Goal: Task Accomplishment & Management: Use online tool/utility

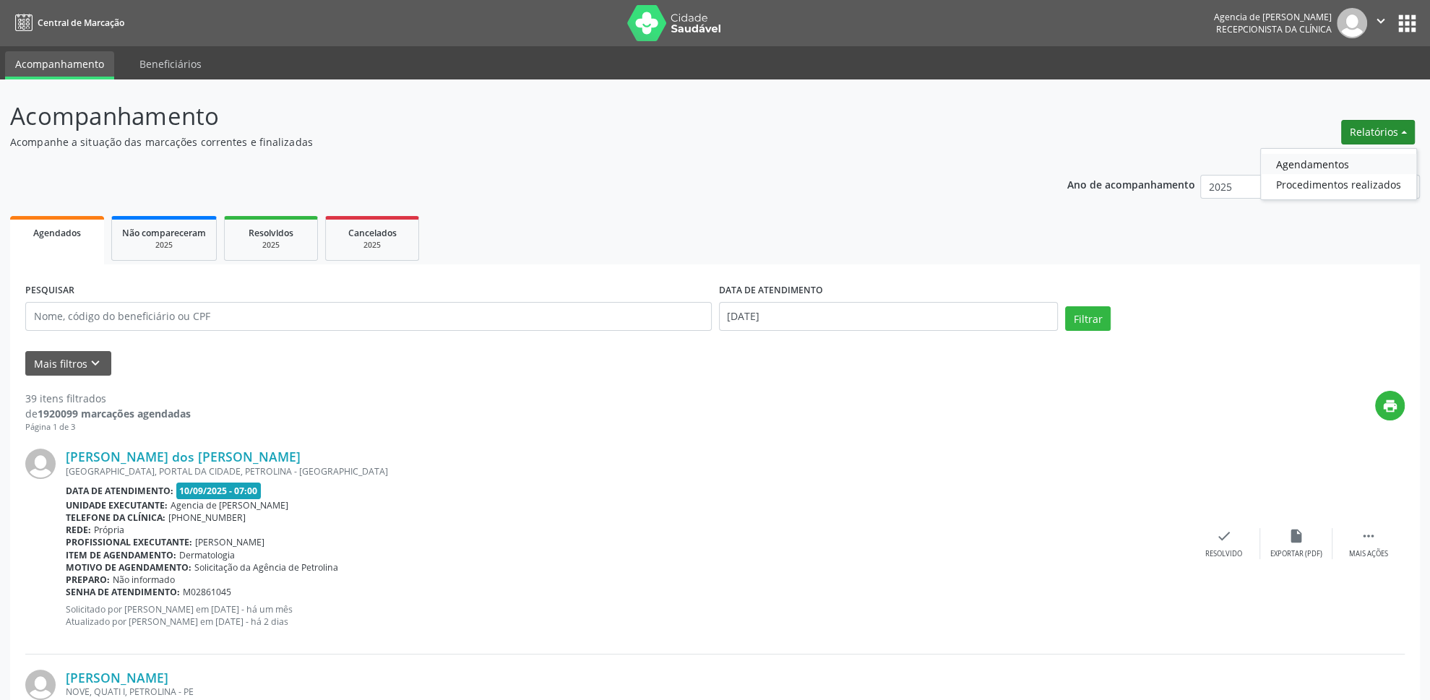
click at [1362, 155] on link "Agendamentos" at bounding box center [1338, 164] width 155 height 20
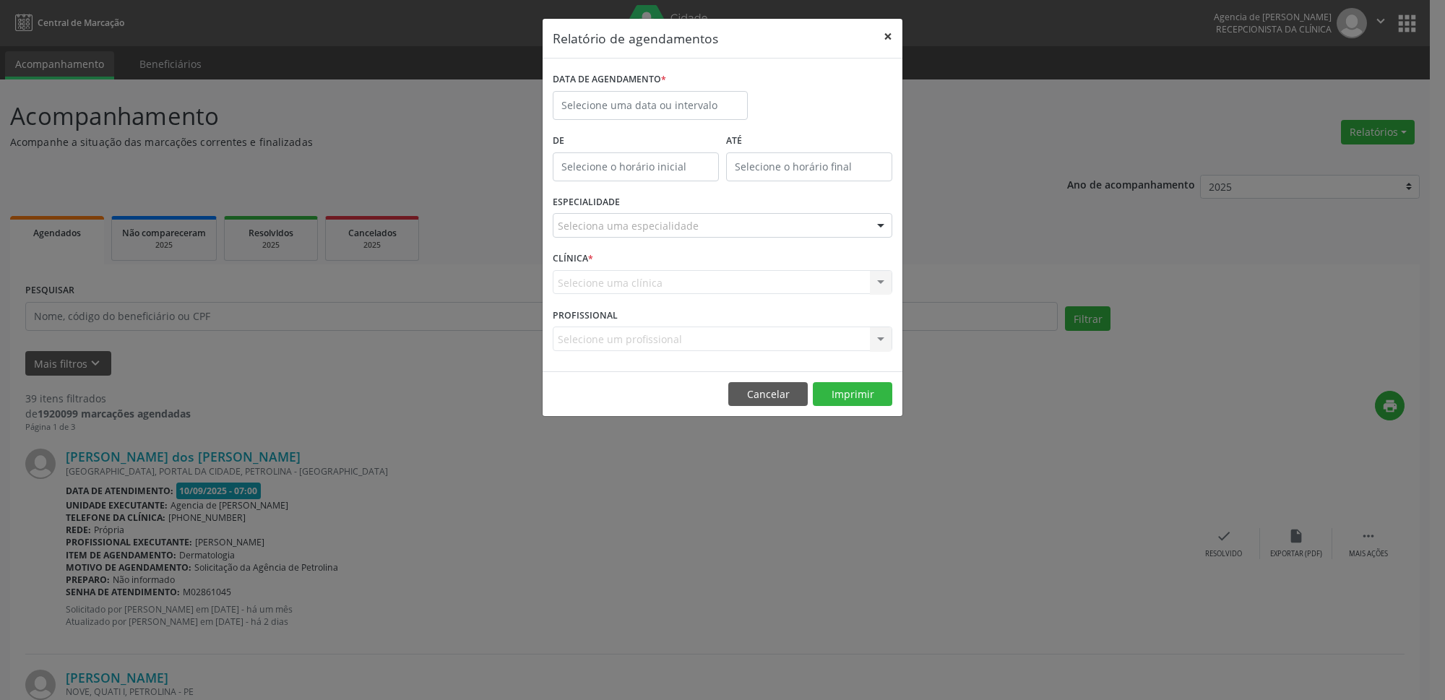
click at [888, 33] on button "×" at bounding box center [888, 36] width 29 height 35
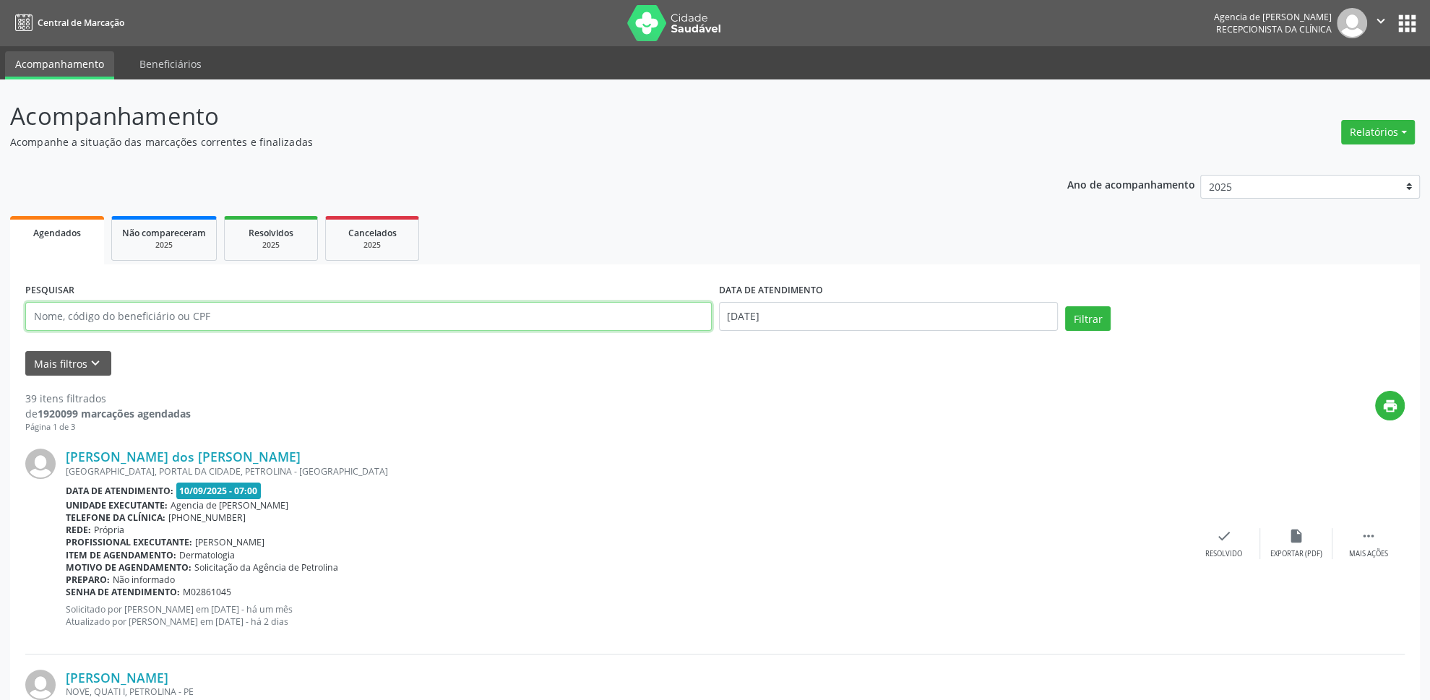
click at [278, 313] on input "text" at bounding box center [368, 316] width 687 height 29
type input "14839032491"
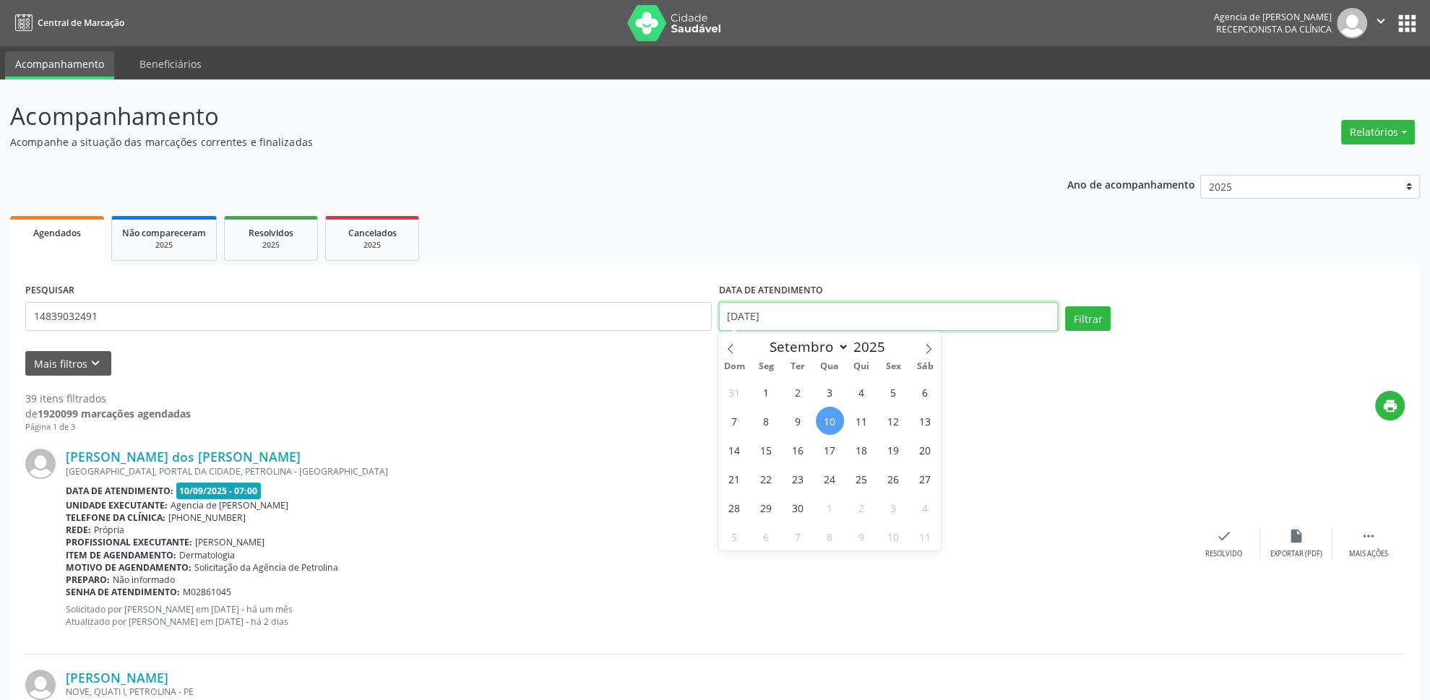
click at [895, 304] on input "[DATE]" at bounding box center [889, 316] width 340 height 29
click at [766, 389] on span "1" at bounding box center [766, 392] width 28 height 28
type input "[DATE]"
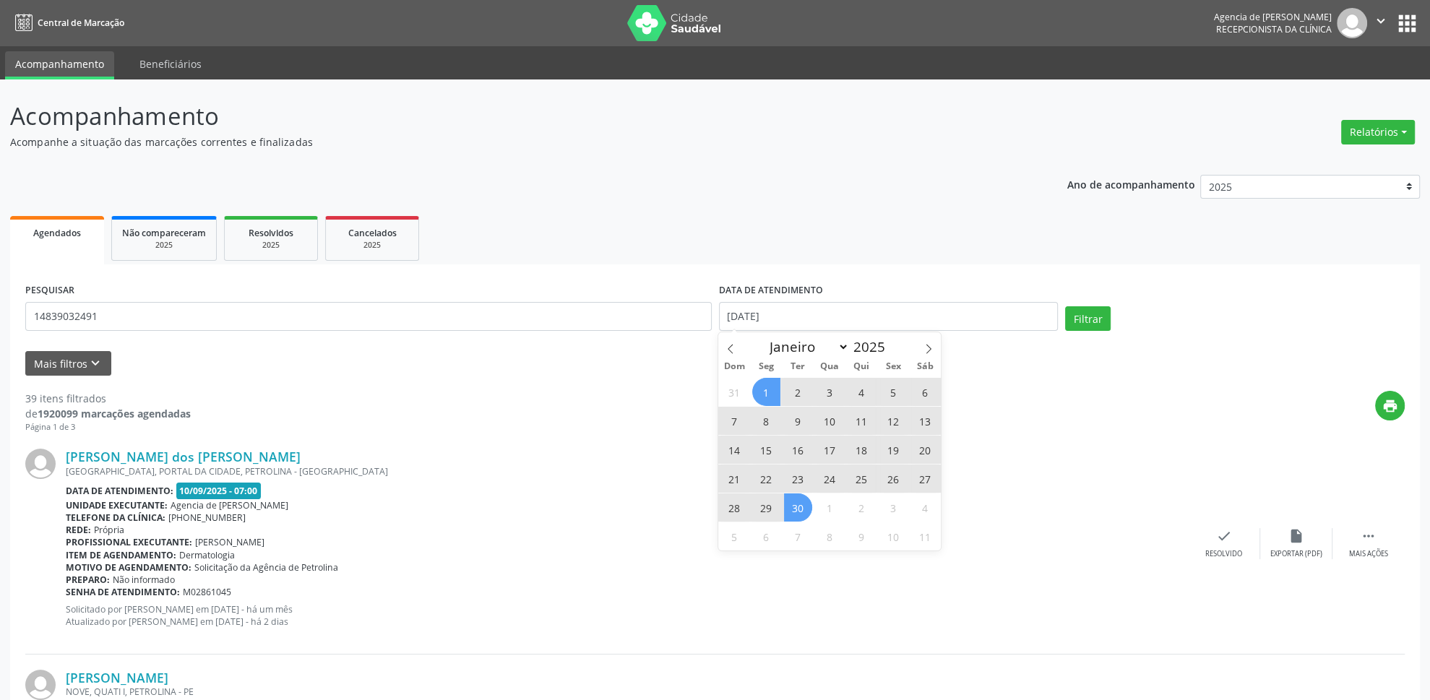
click at [798, 514] on span "30" at bounding box center [798, 508] width 28 height 28
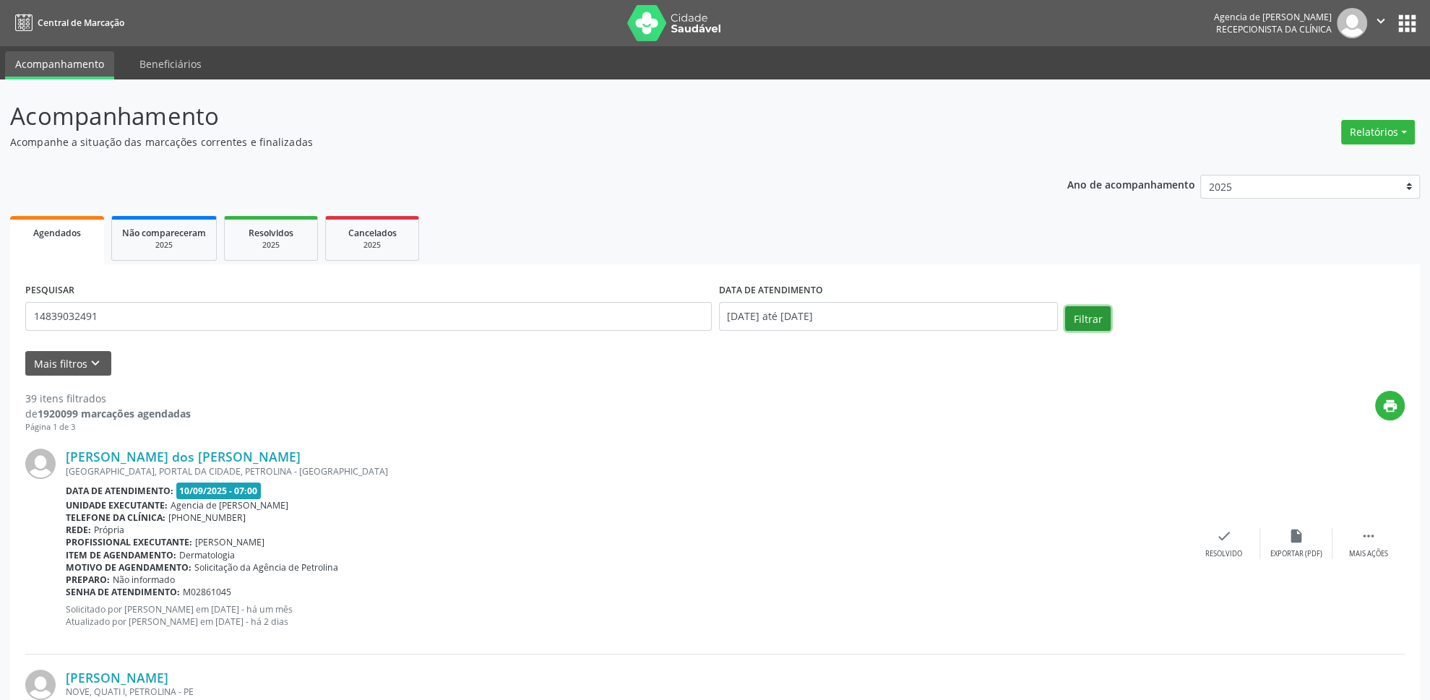
click at [1083, 322] on button "Filtrar" at bounding box center [1088, 318] width 46 height 25
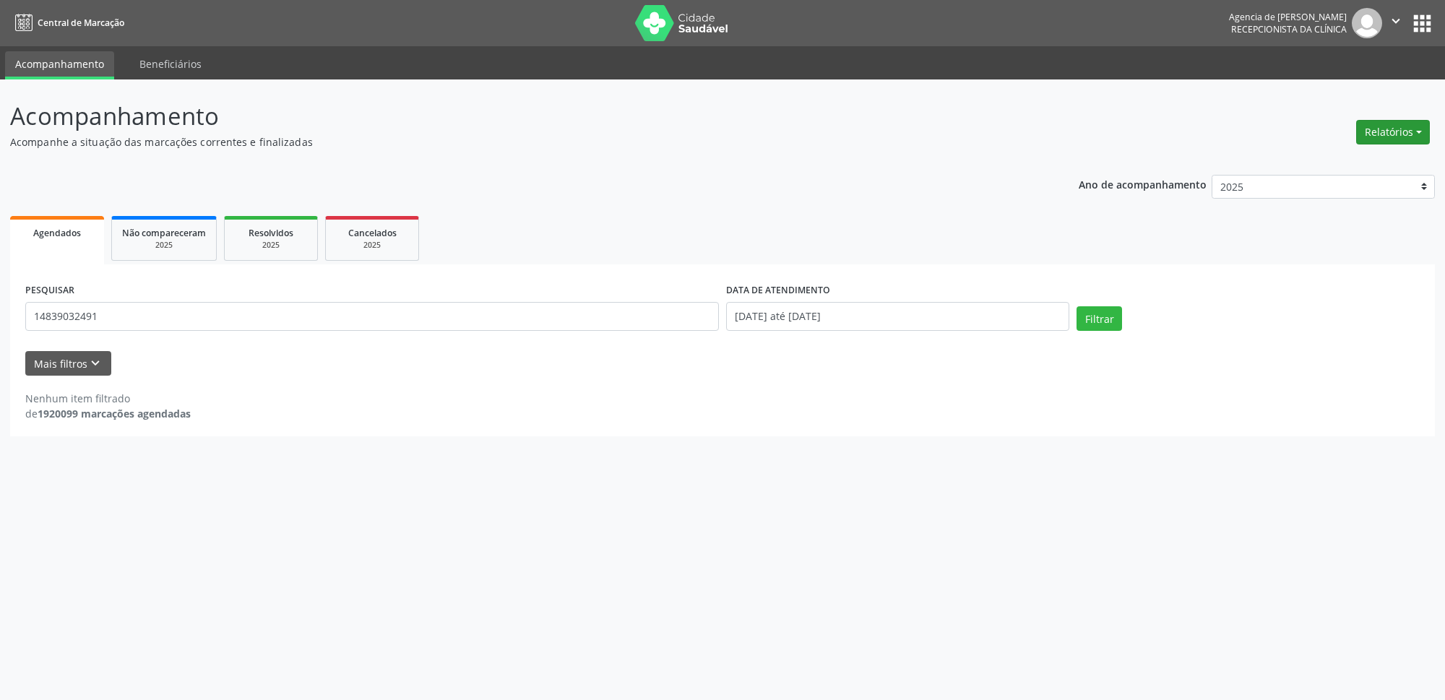
click at [1362, 137] on button "Relatórios" at bounding box center [1394, 132] width 74 height 25
drag, startPoint x: 1180, startPoint y: 143, endPoint x: 1145, endPoint y: 137, distance: 35.3
click at [1177, 132] on header "Acompanhamento Acompanhe a situação das marcações correntes e finalizadas Relat…" at bounding box center [722, 123] width 1425 height 51
click at [383, 133] on p "Acompanhamento" at bounding box center [508, 116] width 997 height 36
click at [1387, 137] on button "Relatórios" at bounding box center [1394, 132] width 74 height 25
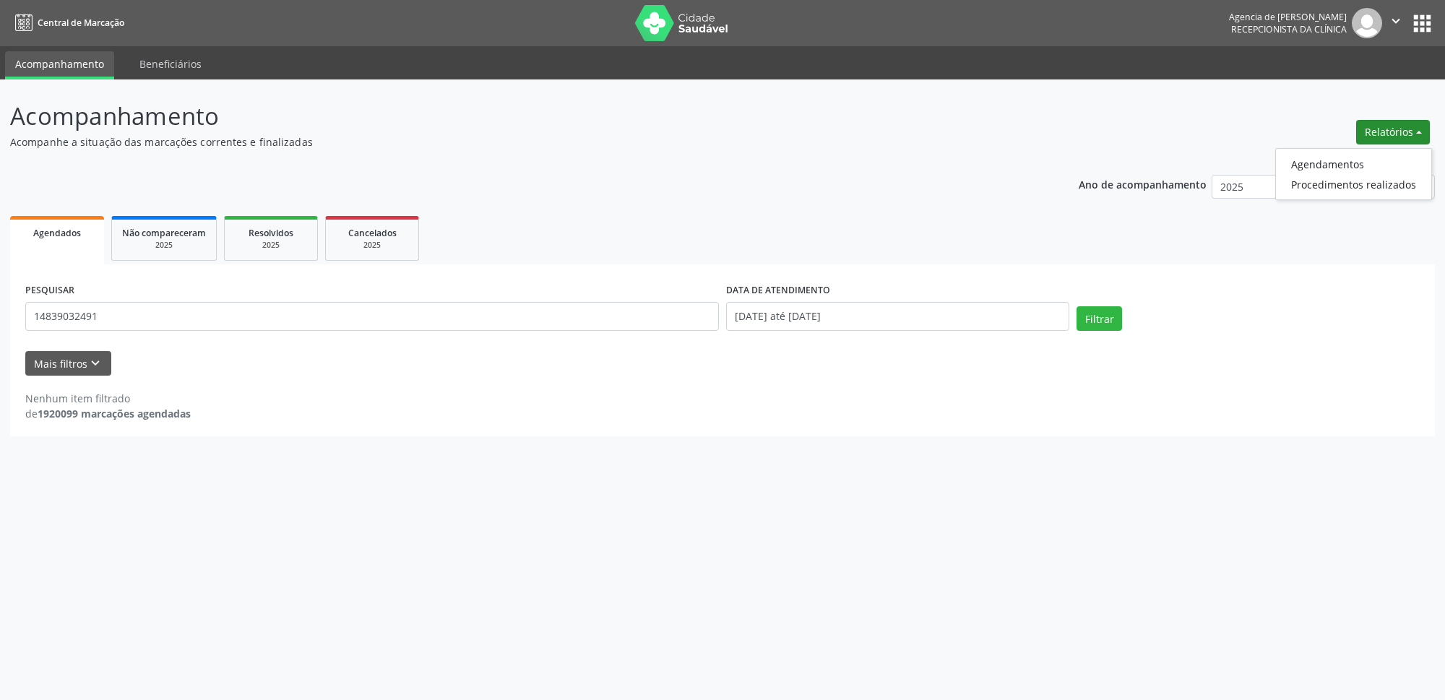
click at [686, 228] on ul "Agendados Não compareceram 2025 Resolvidos 2025 Cancelados 2025" at bounding box center [722, 238] width 1425 height 52
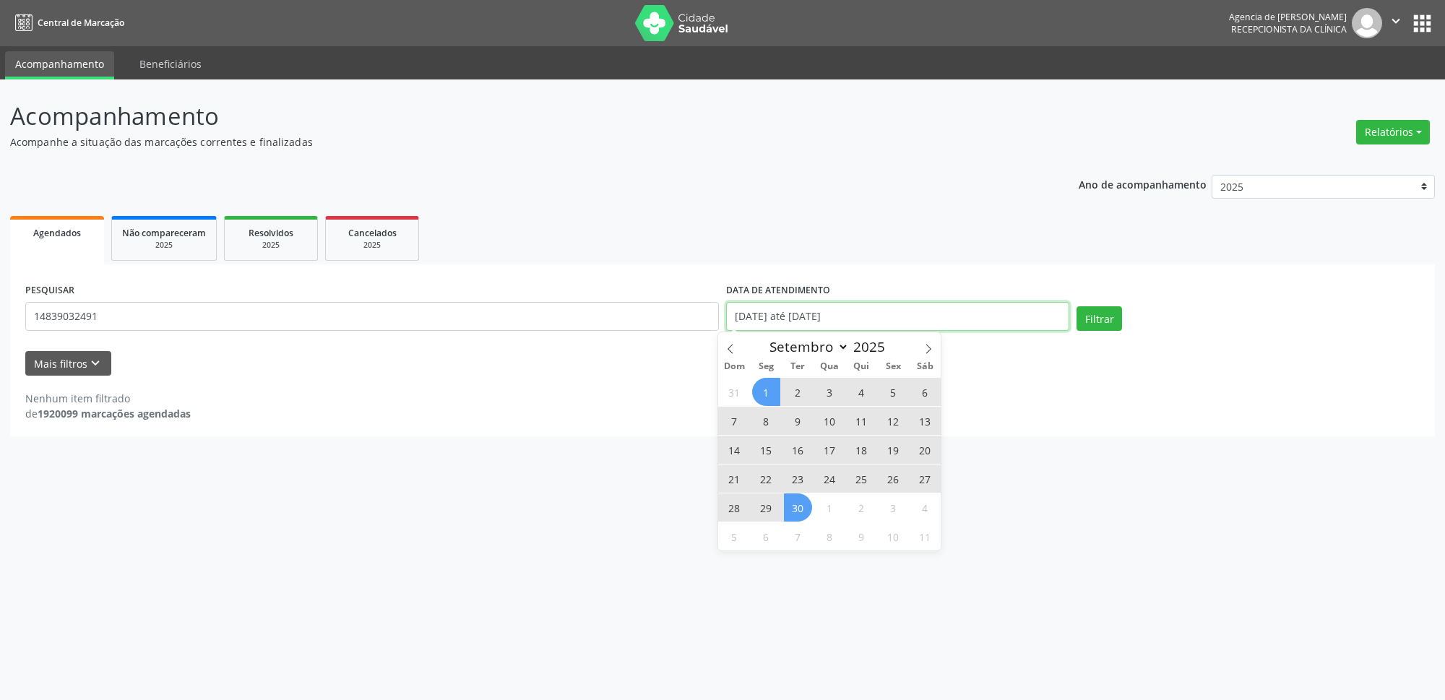
click at [864, 317] on input "[DATE] até [DATE]" at bounding box center [897, 316] width 343 height 29
click at [860, 394] on span "4" at bounding box center [862, 392] width 28 height 28
type input "04/09/2025"
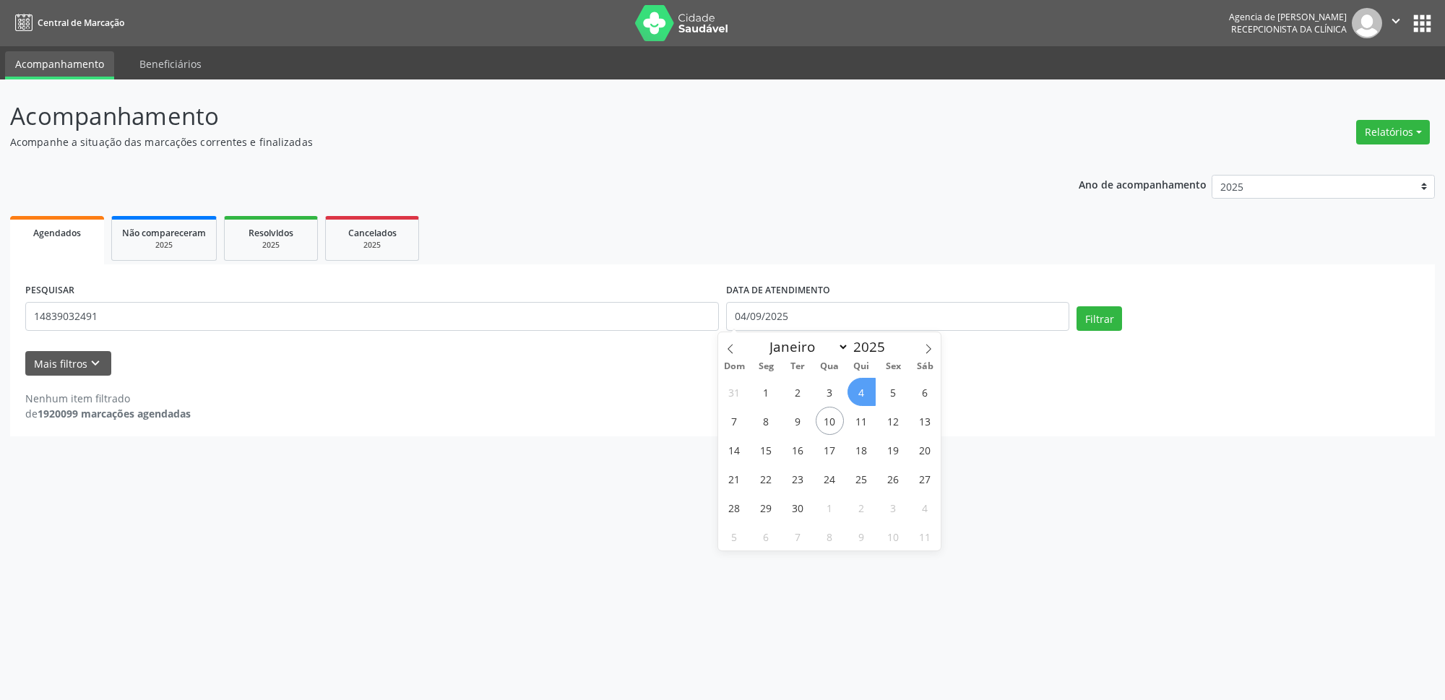
click at [860, 394] on span "4" at bounding box center [862, 392] width 28 height 28
click at [1106, 317] on button "Filtrar" at bounding box center [1100, 318] width 46 height 25
click at [51, 322] on input "14839032491" at bounding box center [372, 316] width 694 height 29
click at [69, 324] on input "14839032491" at bounding box center [372, 316] width 694 height 29
click at [85, 326] on input "14839032491" at bounding box center [372, 316] width 694 height 29
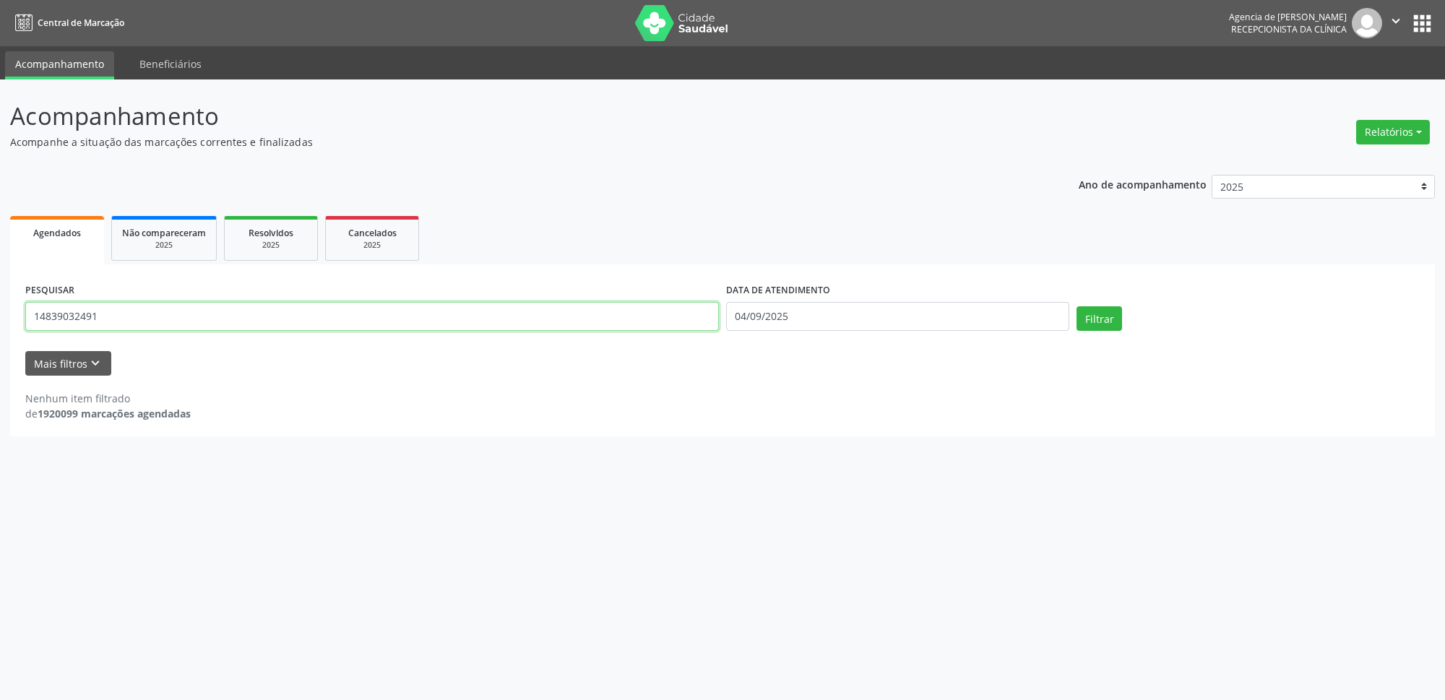
click at [102, 319] on input "14839032491" at bounding box center [372, 316] width 694 height 29
click at [848, 308] on input "04/09/2025" at bounding box center [897, 316] width 343 height 29
click at [731, 340] on span at bounding box center [730, 344] width 25 height 25
select select "7"
click at [898, 390] on span "1" at bounding box center [894, 392] width 28 height 28
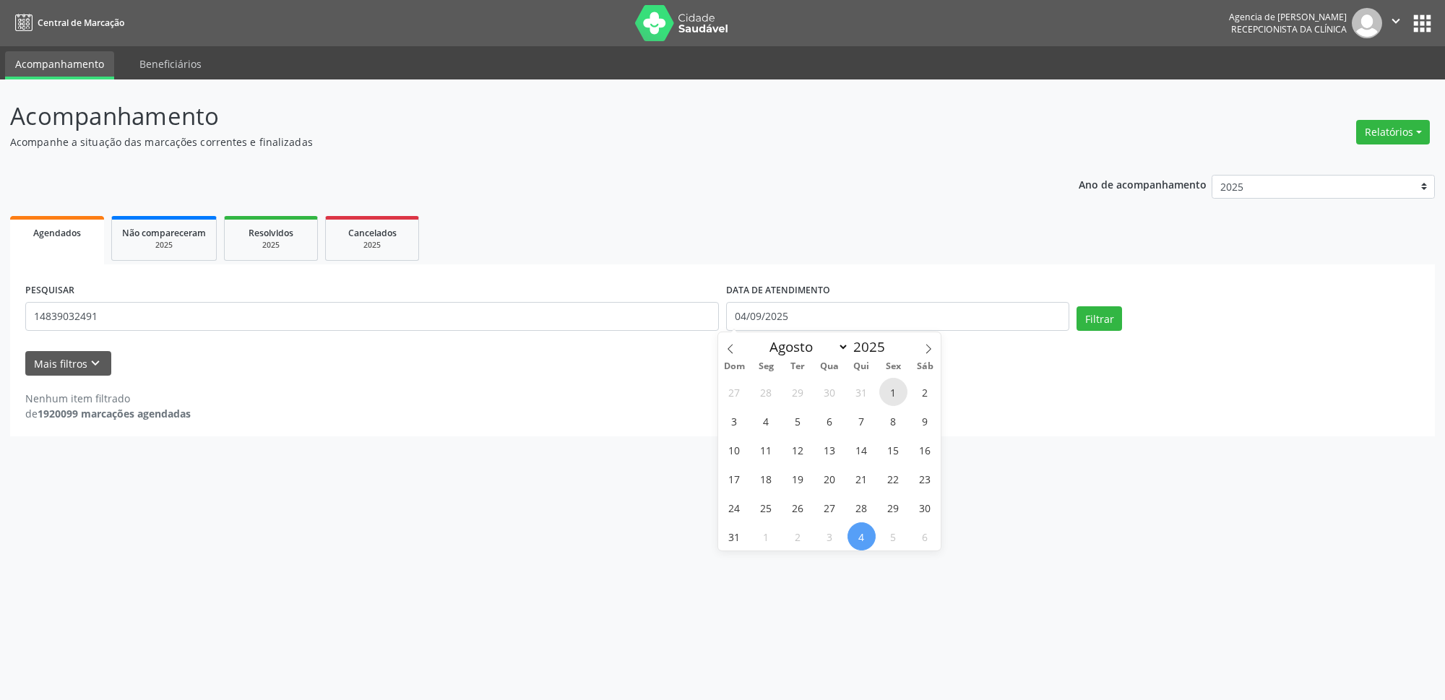
type input "01/08/2025"
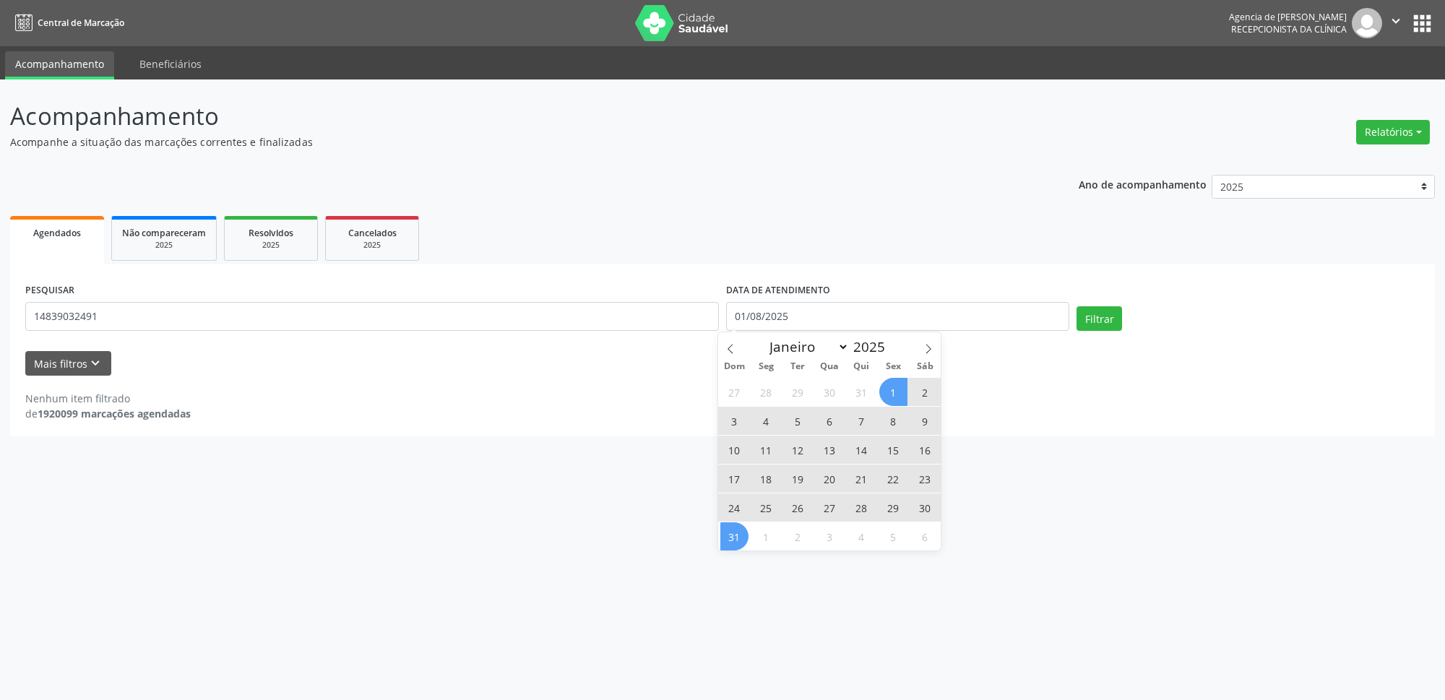
click at [734, 541] on span "31" at bounding box center [735, 537] width 28 height 28
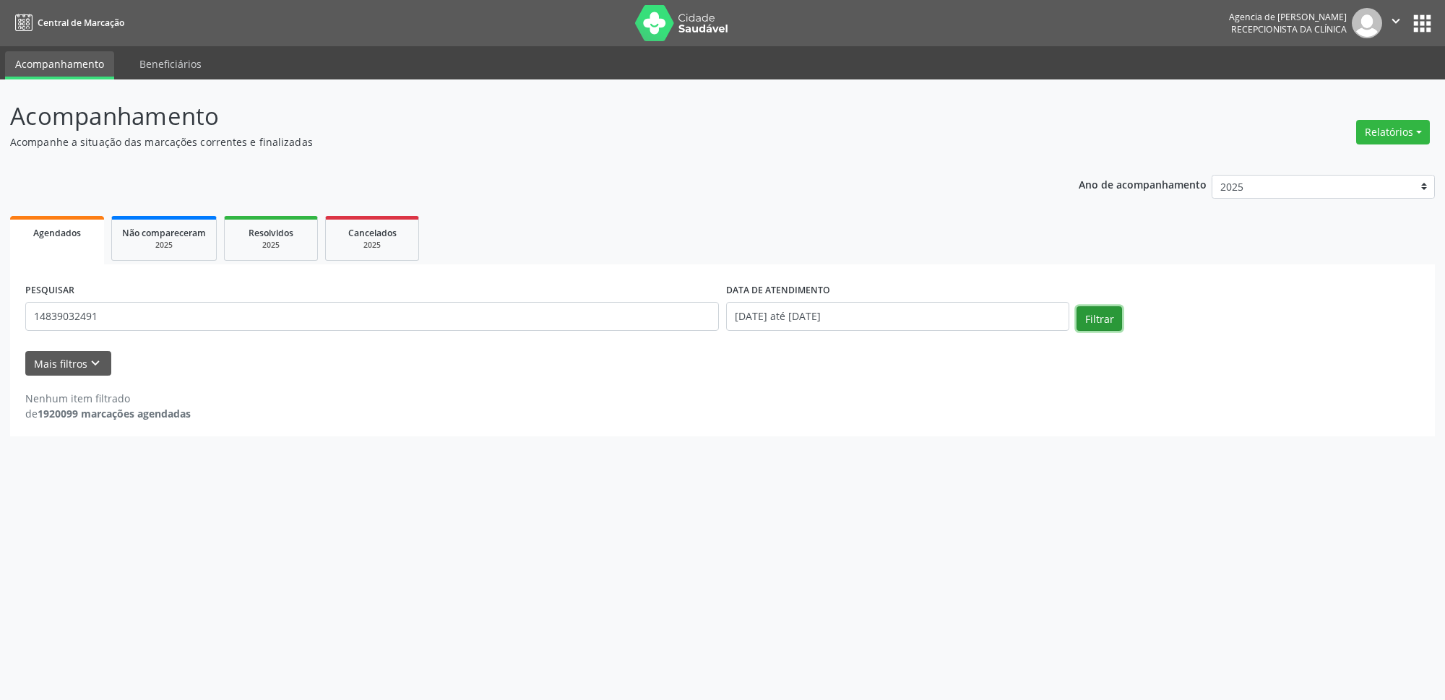
click at [1104, 317] on button "Filtrar" at bounding box center [1100, 318] width 46 height 25
click at [368, 310] on input "14839032491" at bounding box center [372, 316] width 694 height 29
click at [369, 310] on input "14839032491" at bounding box center [372, 316] width 694 height 29
click at [920, 320] on input "[DATE] até [DATE]" at bounding box center [897, 316] width 343 height 29
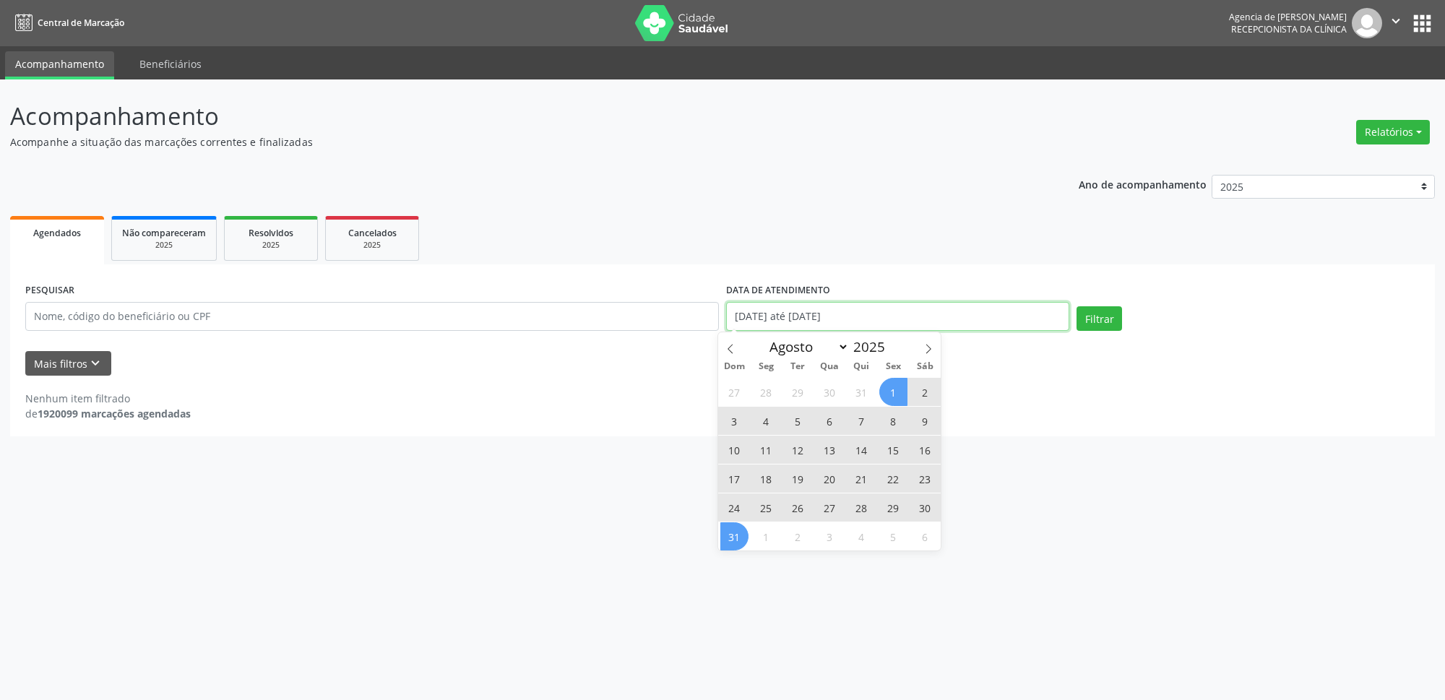
click at [1015, 398] on div "Nenhum item filtrado de 1920099 marcações agendadas" at bounding box center [722, 406] width 1395 height 30
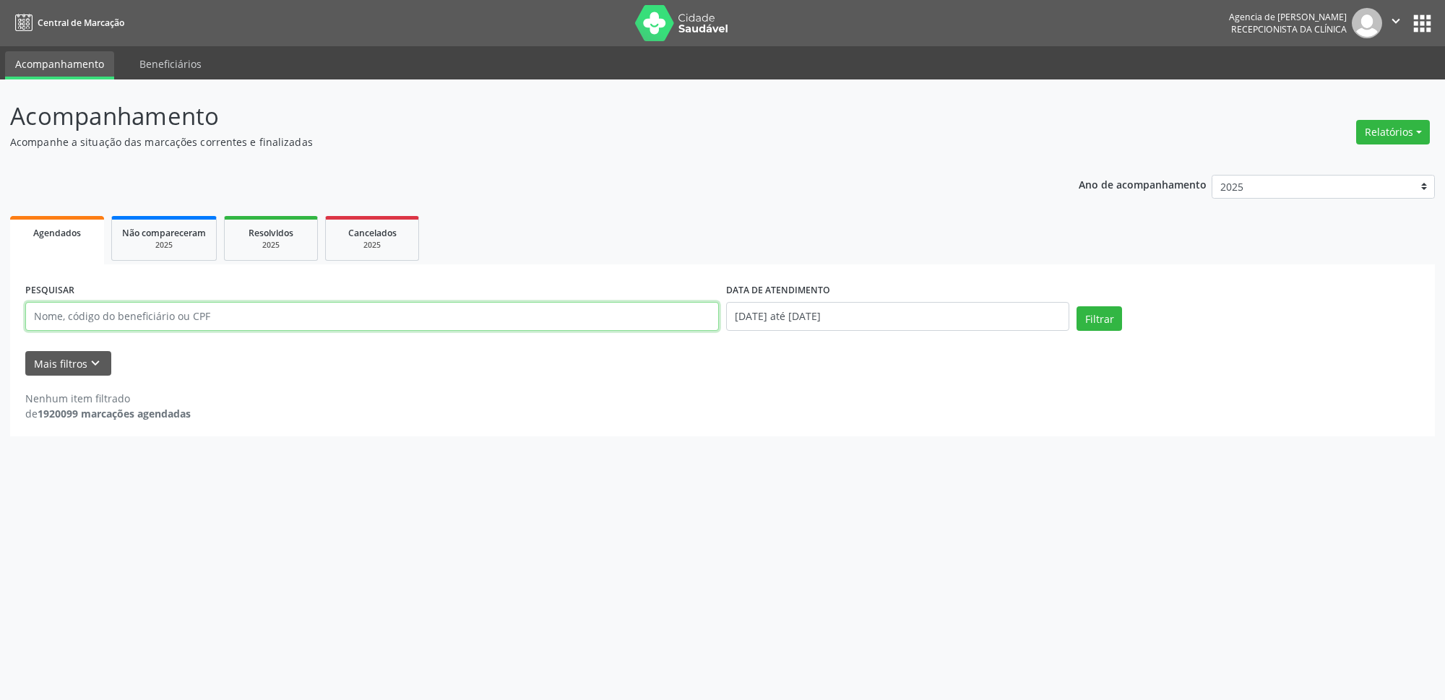
click at [657, 315] on input "text" at bounding box center [372, 316] width 694 height 29
type input "14839032491"
click at [1097, 311] on button "Filtrar" at bounding box center [1100, 318] width 46 height 25
click at [89, 366] on icon "keyboard_arrow_down" at bounding box center [95, 364] width 16 height 16
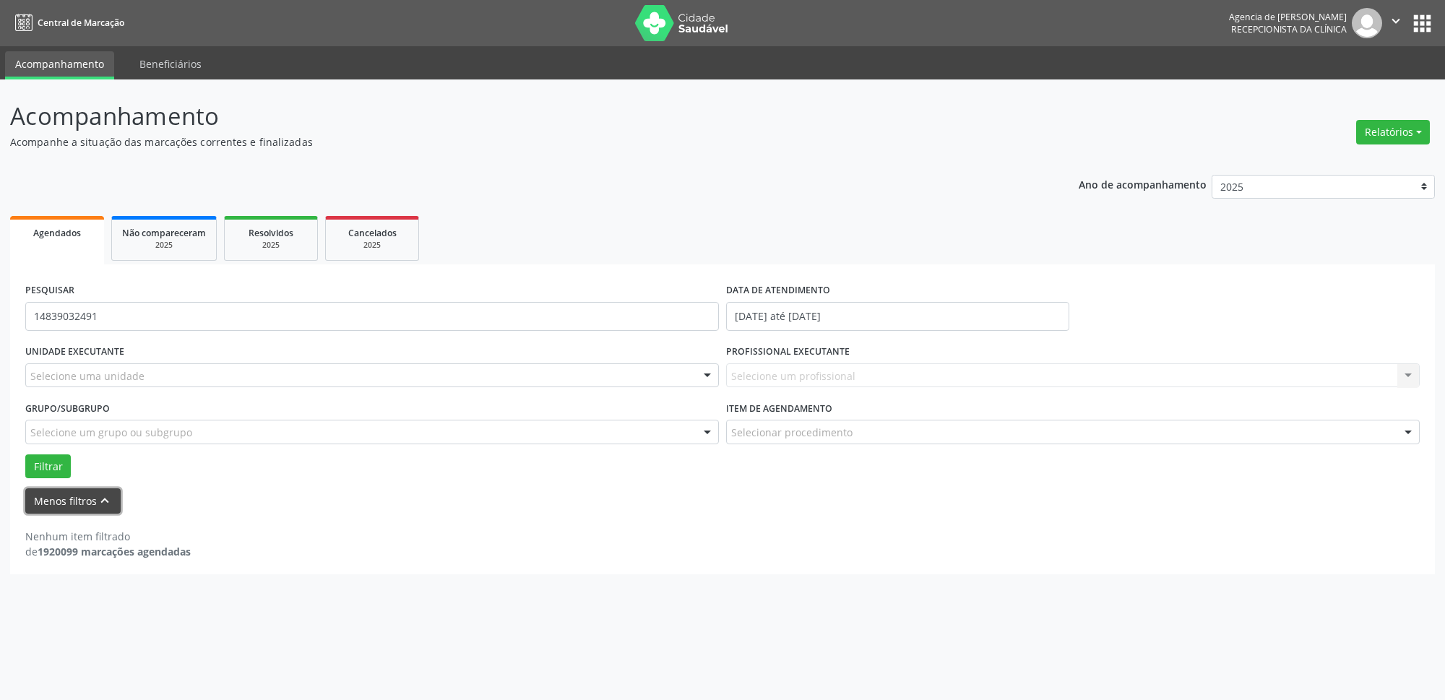
click at [111, 497] on icon "keyboard_arrow_up" at bounding box center [105, 501] width 16 height 16
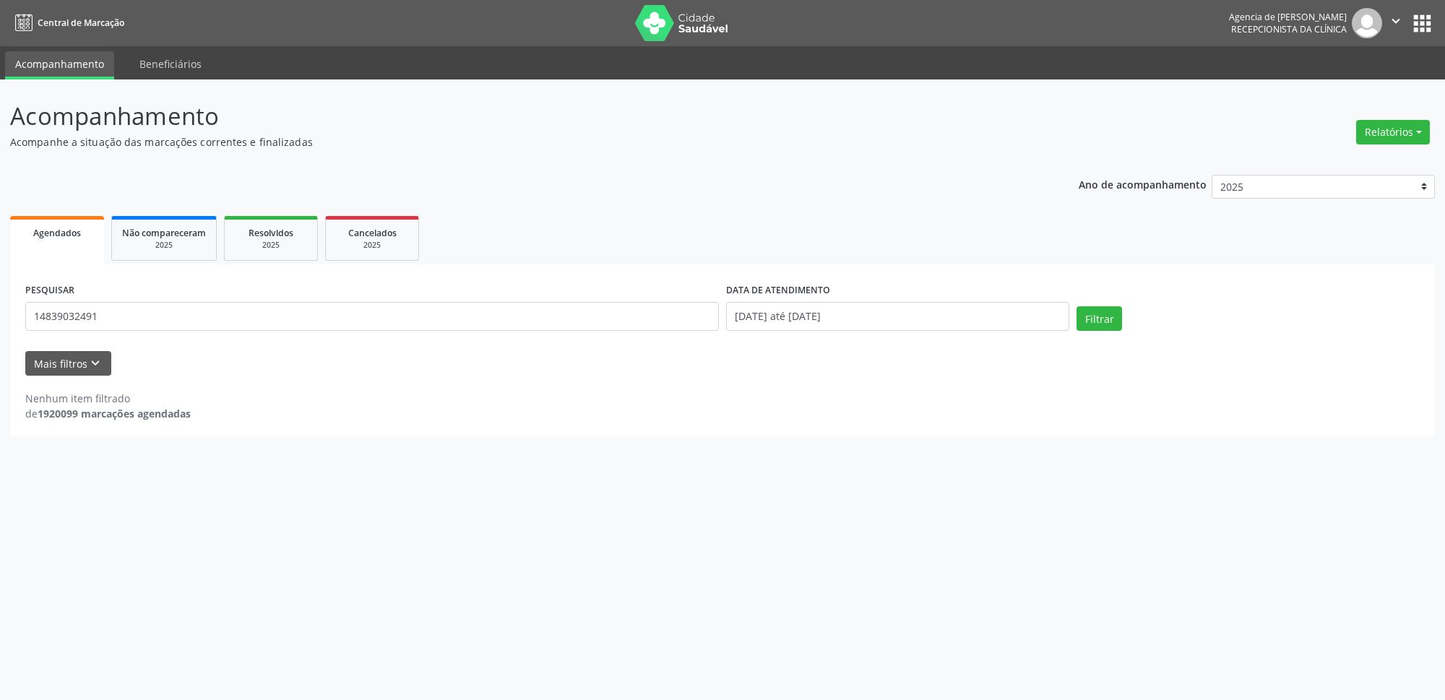
click at [499, 192] on div "Ano de acompanhamento 2025 2024 2023 2022 2021 Agendados Não compareceram 2025 …" at bounding box center [722, 301] width 1425 height 272
click at [1392, 138] on button "Relatórios" at bounding box center [1394, 132] width 74 height 25
click at [1323, 165] on link "Agendamentos" at bounding box center [1353, 164] width 155 height 20
select select "8"
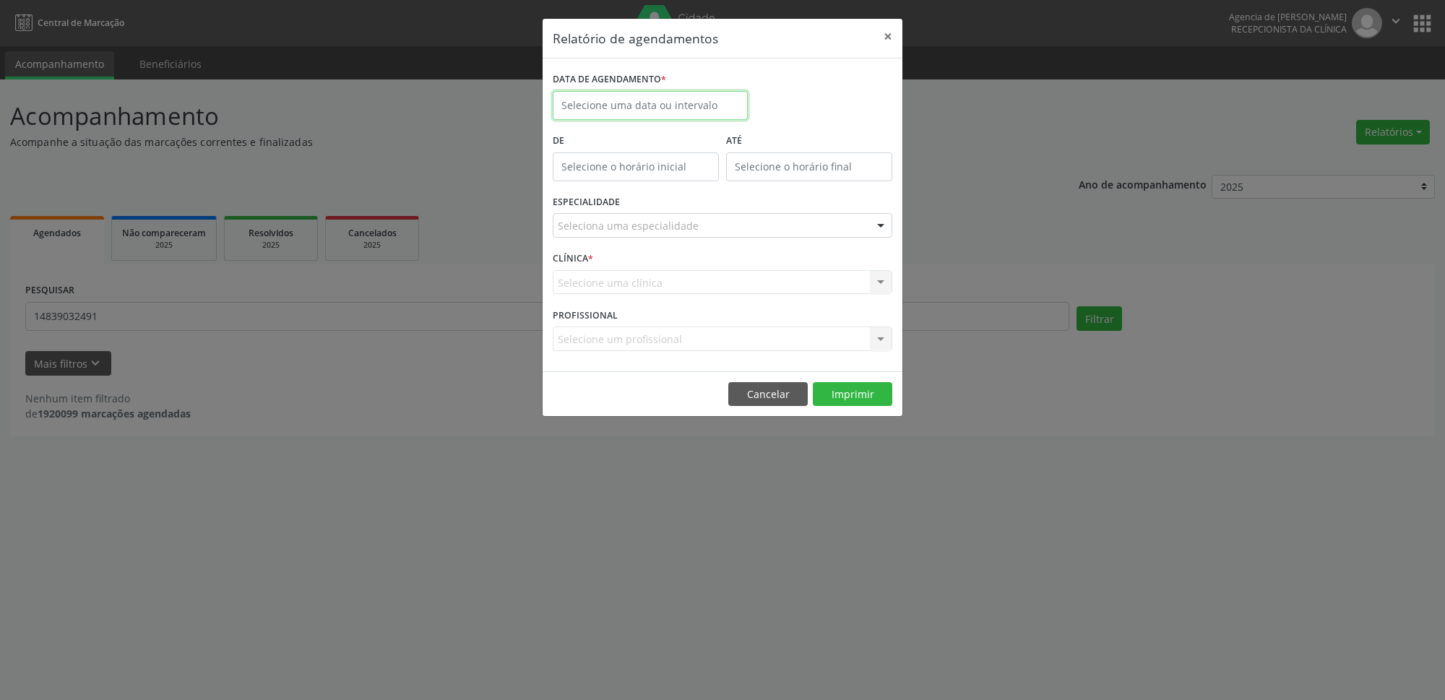
click at [696, 97] on input "text" at bounding box center [650, 105] width 195 height 29
click at [707, 184] on span "4" at bounding box center [696, 181] width 28 height 28
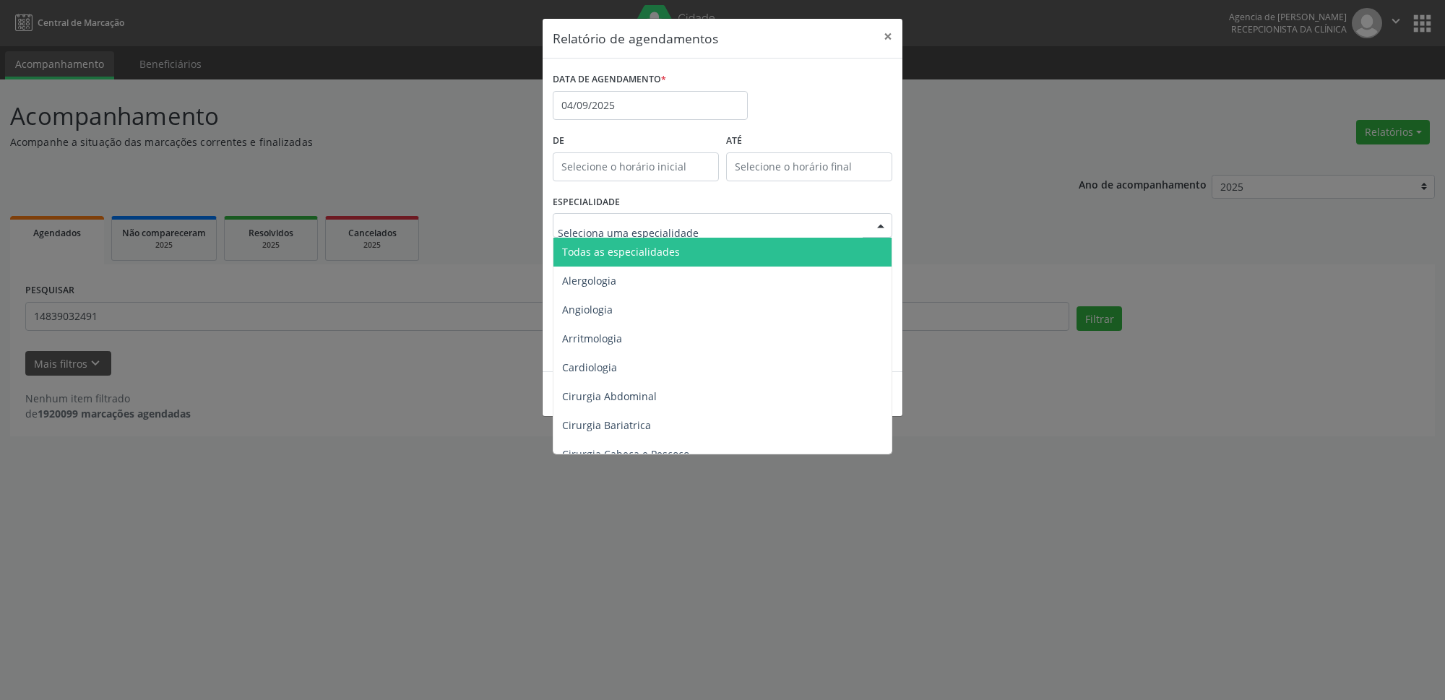
click at [697, 228] on div at bounding box center [723, 225] width 340 height 25
type input "pre"
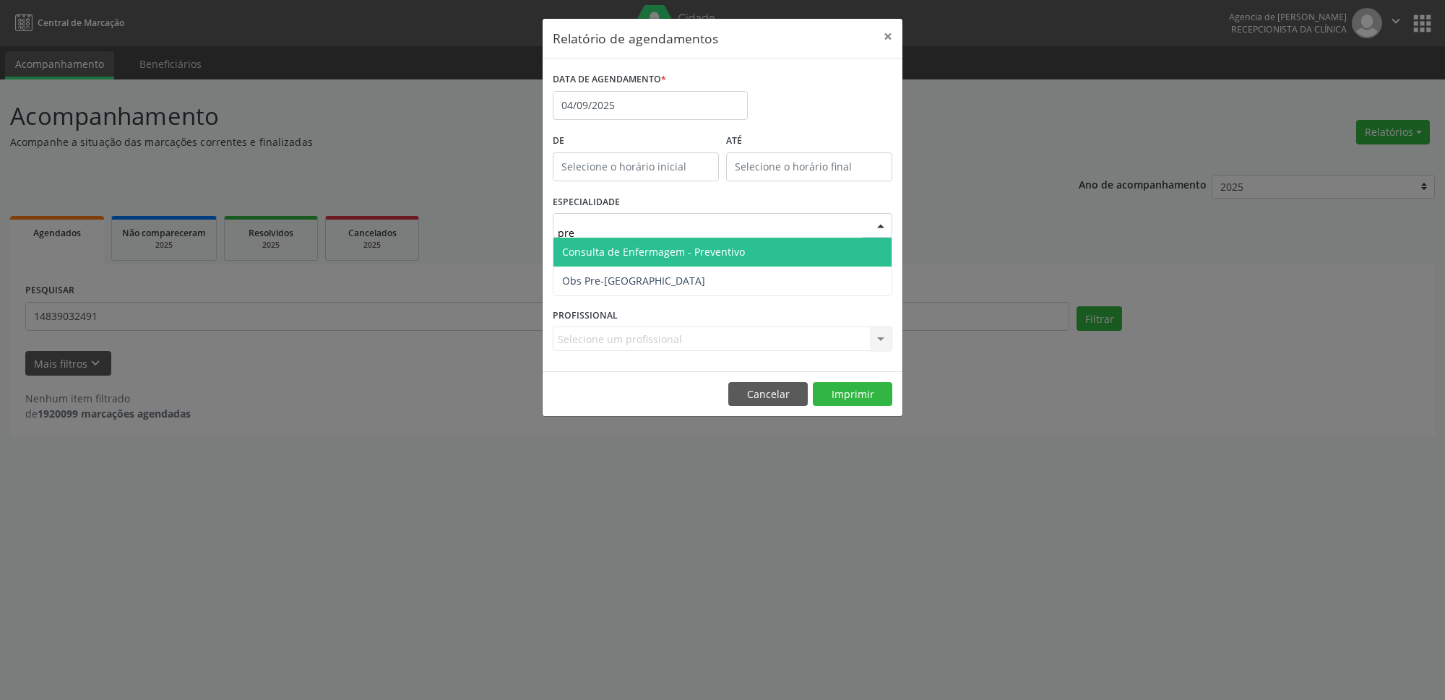
click at [807, 248] on span "Consulta de Enfermagem - Preventivo" at bounding box center [723, 252] width 338 height 29
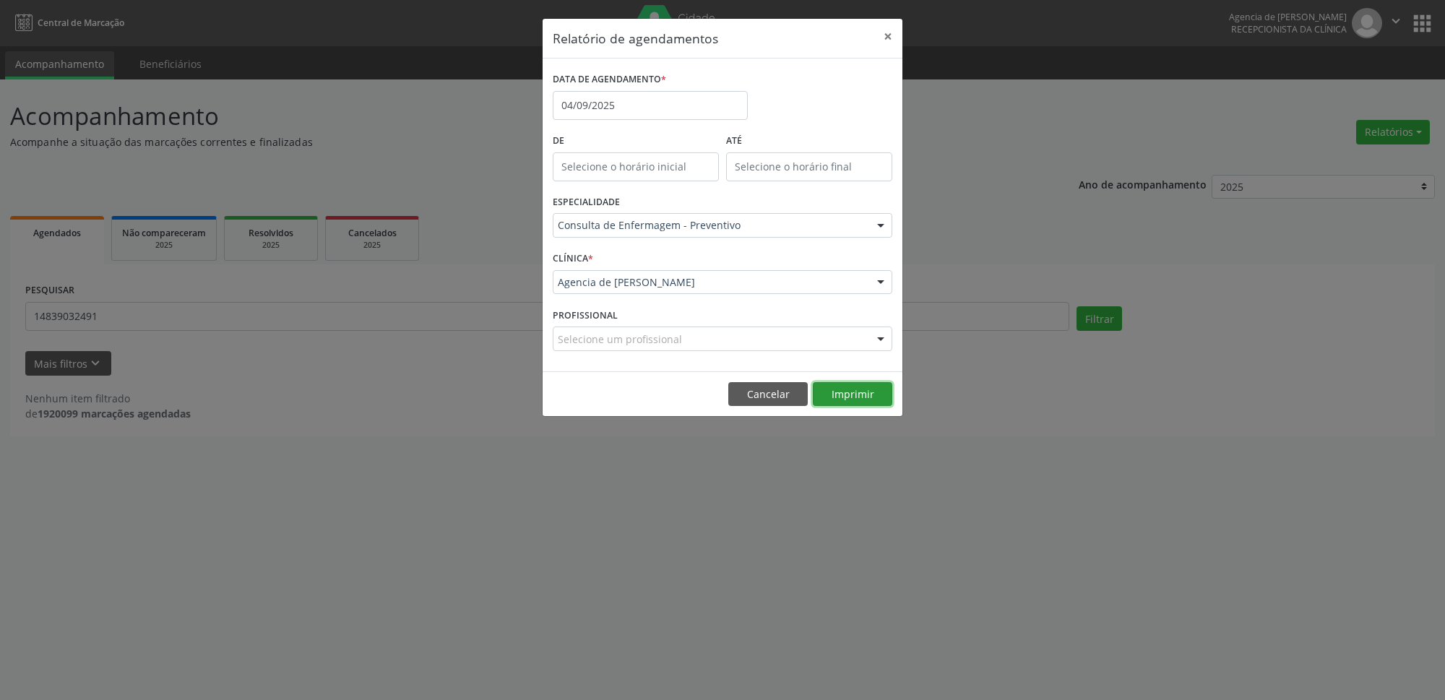
click at [848, 393] on button "Imprimir" at bounding box center [852, 394] width 79 height 25
click at [888, 37] on button "×" at bounding box center [888, 36] width 29 height 35
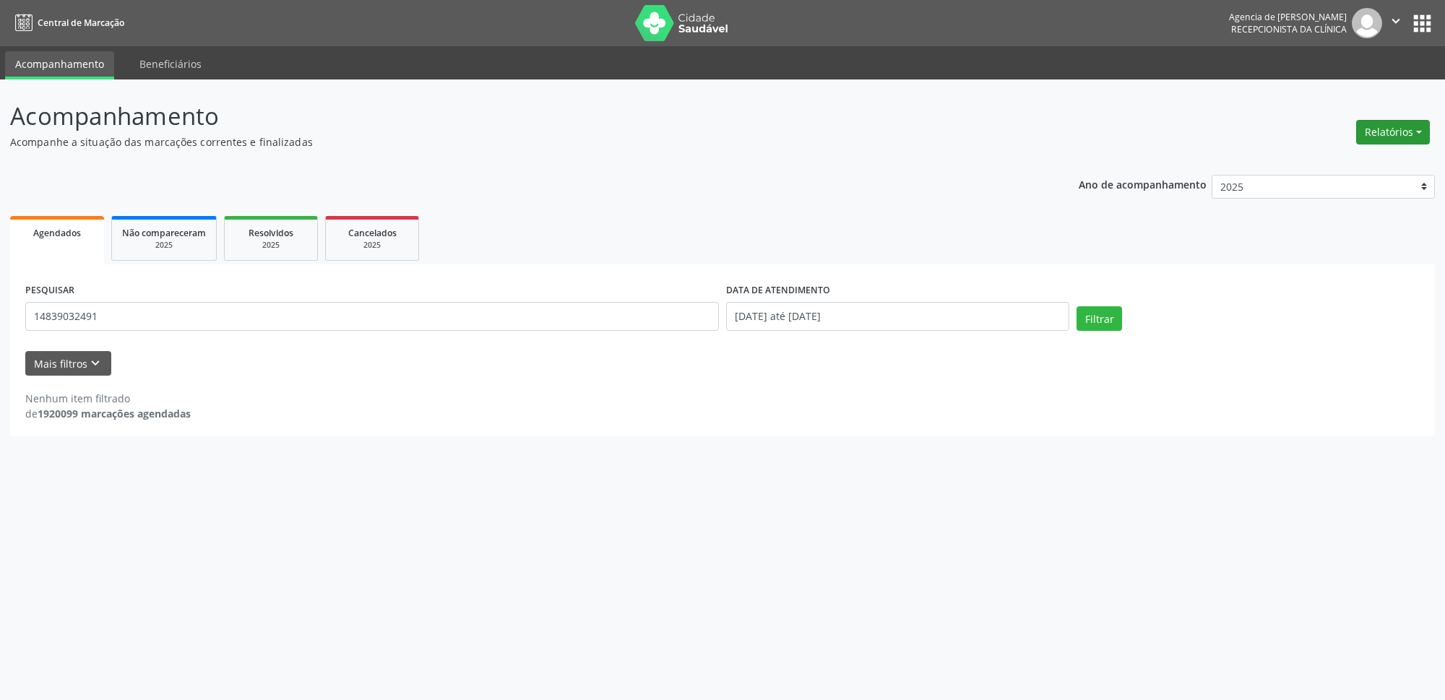
click at [1387, 124] on button "Relatórios" at bounding box center [1394, 132] width 74 height 25
click at [1101, 133] on header "Acompanhamento Acompanhe a situação das marcações correntes e finalizadas Relat…" at bounding box center [722, 123] width 1425 height 51
click at [1387, 130] on button "Relatórios" at bounding box center [1394, 132] width 74 height 25
click at [1363, 162] on link "Agendamentos" at bounding box center [1353, 164] width 155 height 20
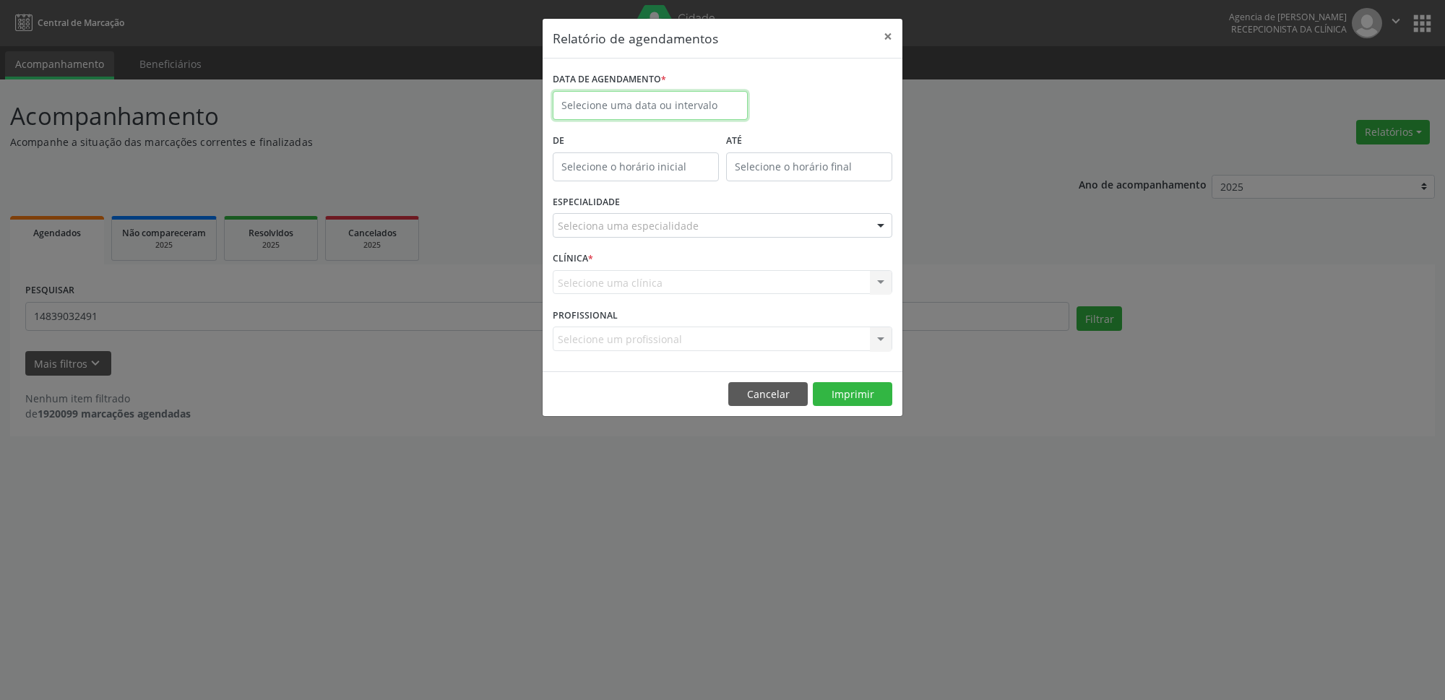
drag, startPoint x: 711, startPoint y: 100, endPoint x: 687, endPoint y: 192, distance: 95.0
click at [712, 100] on input "text" at bounding box center [650, 105] width 195 height 29
click at [694, 191] on span "4" at bounding box center [696, 181] width 28 height 28
type input "04/09/2025"
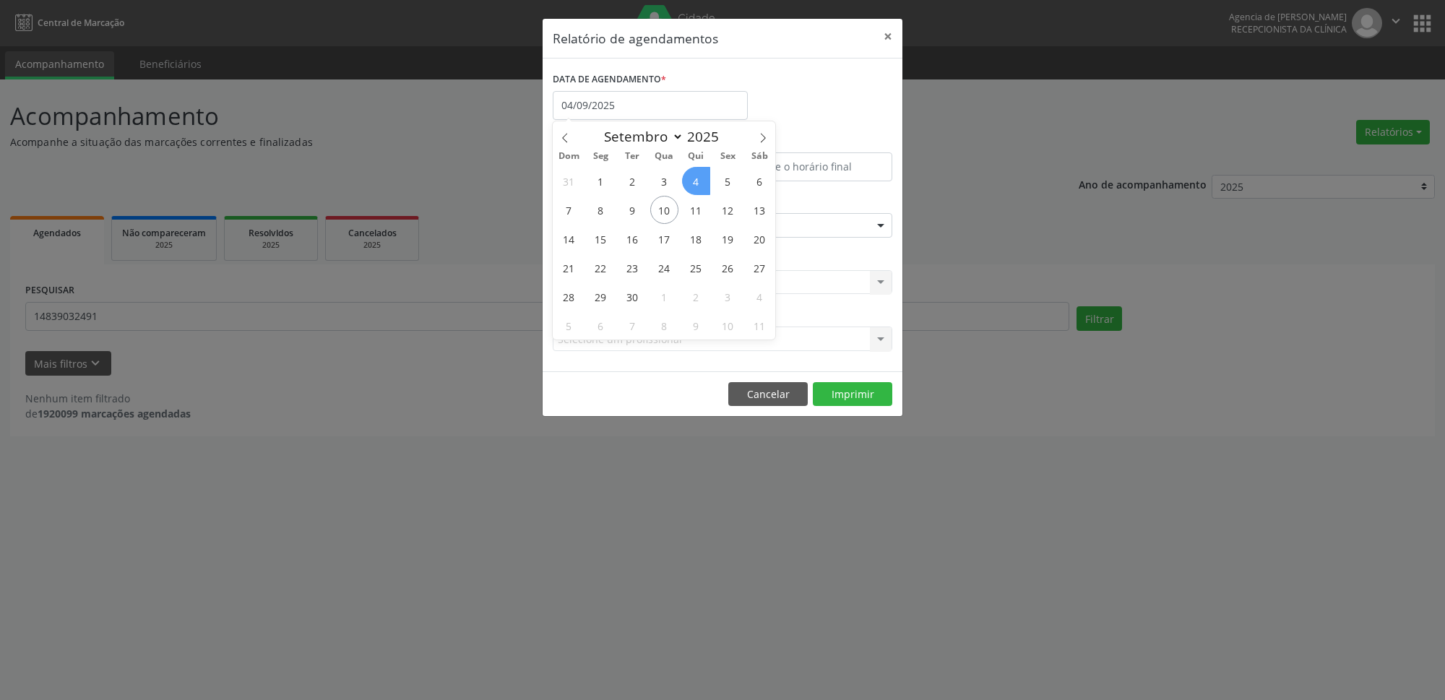
click at [694, 191] on span "4" at bounding box center [696, 181] width 28 height 28
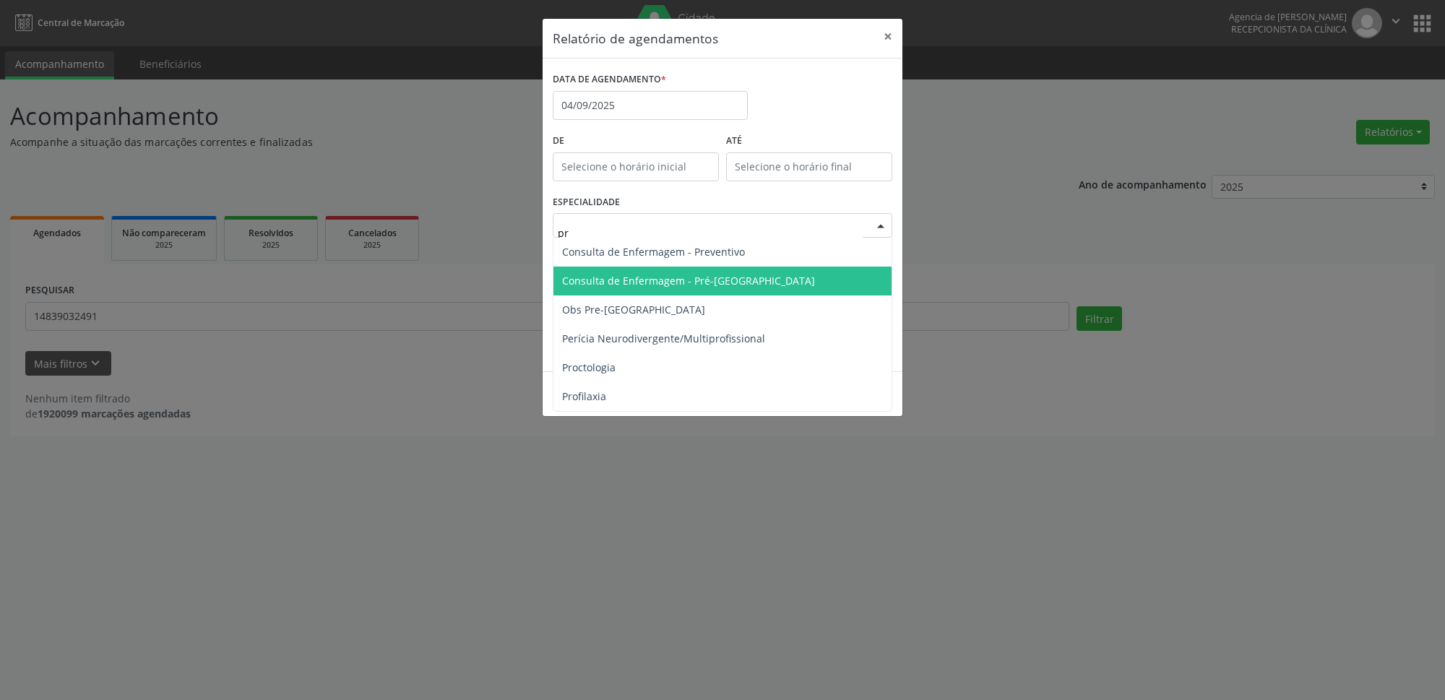
type input "pre"
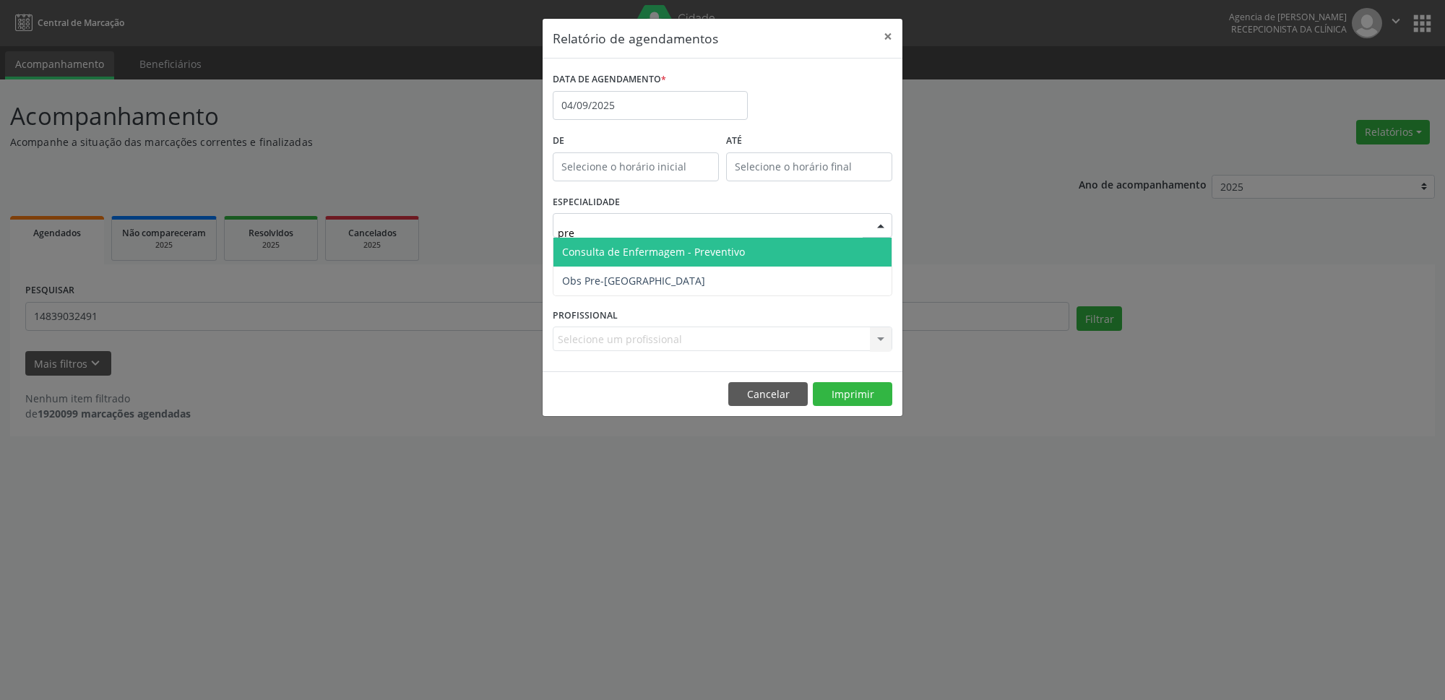
click at [760, 250] on span "Consulta de Enfermagem - Preventivo" at bounding box center [723, 252] width 338 height 29
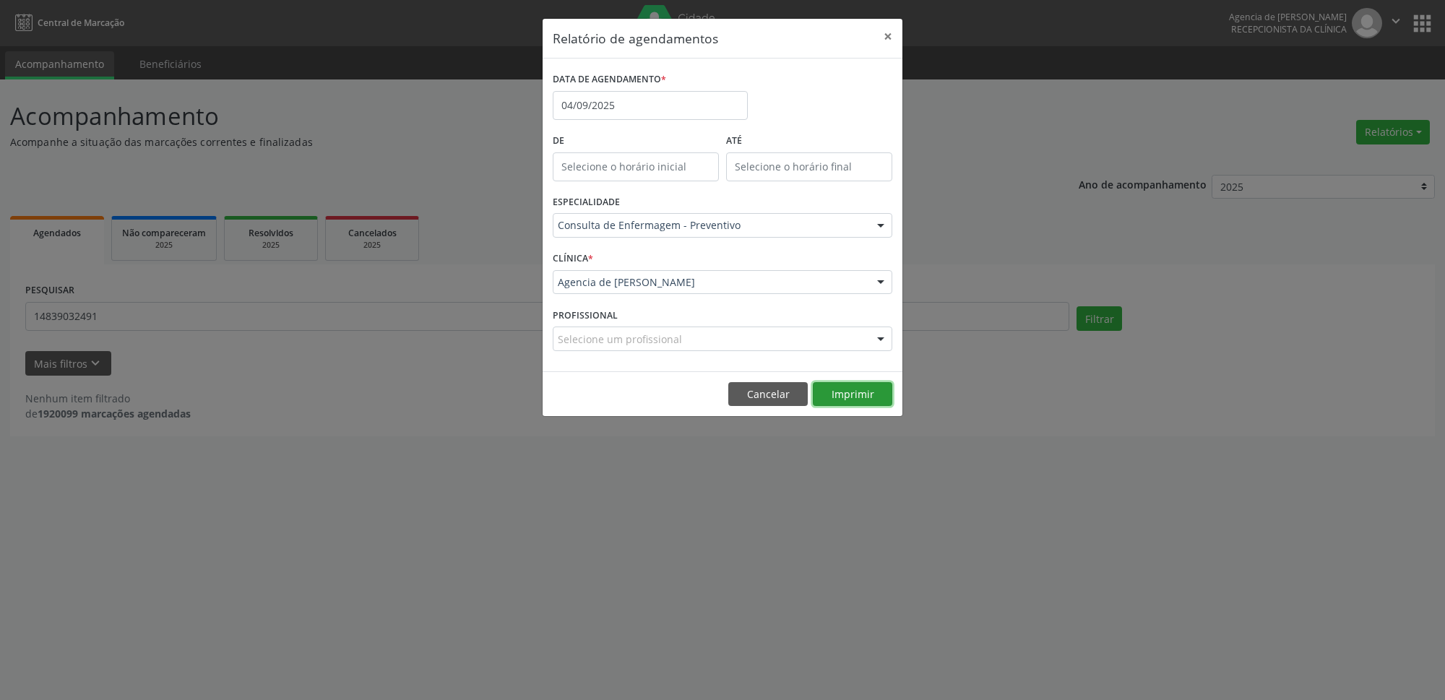
click at [849, 400] on button "Imprimir" at bounding box center [852, 394] width 79 height 25
click at [888, 37] on button "×" at bounding box center [888, 36] width 29 height 35
